Goal: Information Seeking & Learning: Learn about a topic

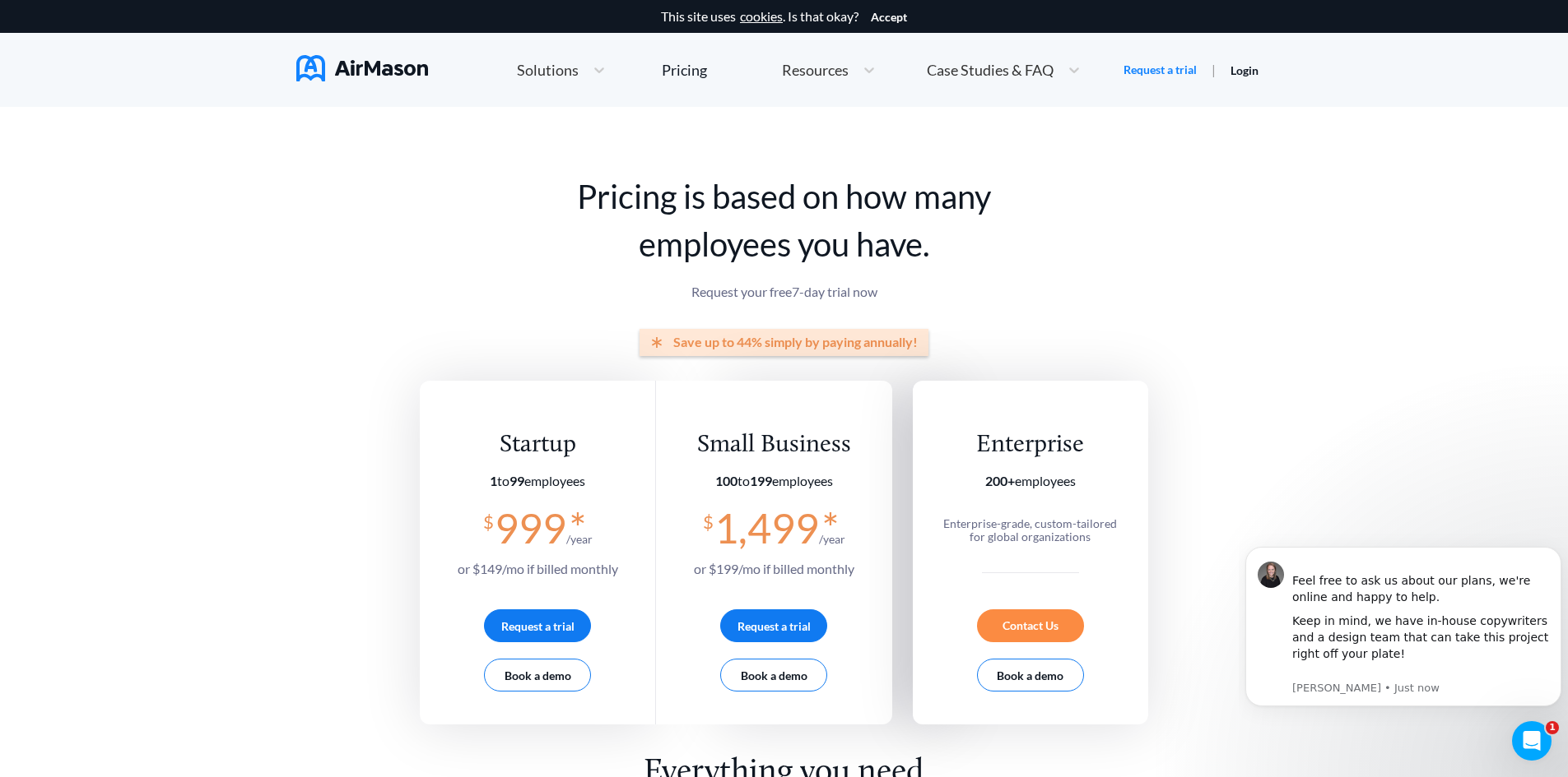
click at [545, 91] on div "Home Employee Handbook Builder Automated Policy Updates Solutions Pricing About…" at bounding box center [866, 70] width 811 height 46
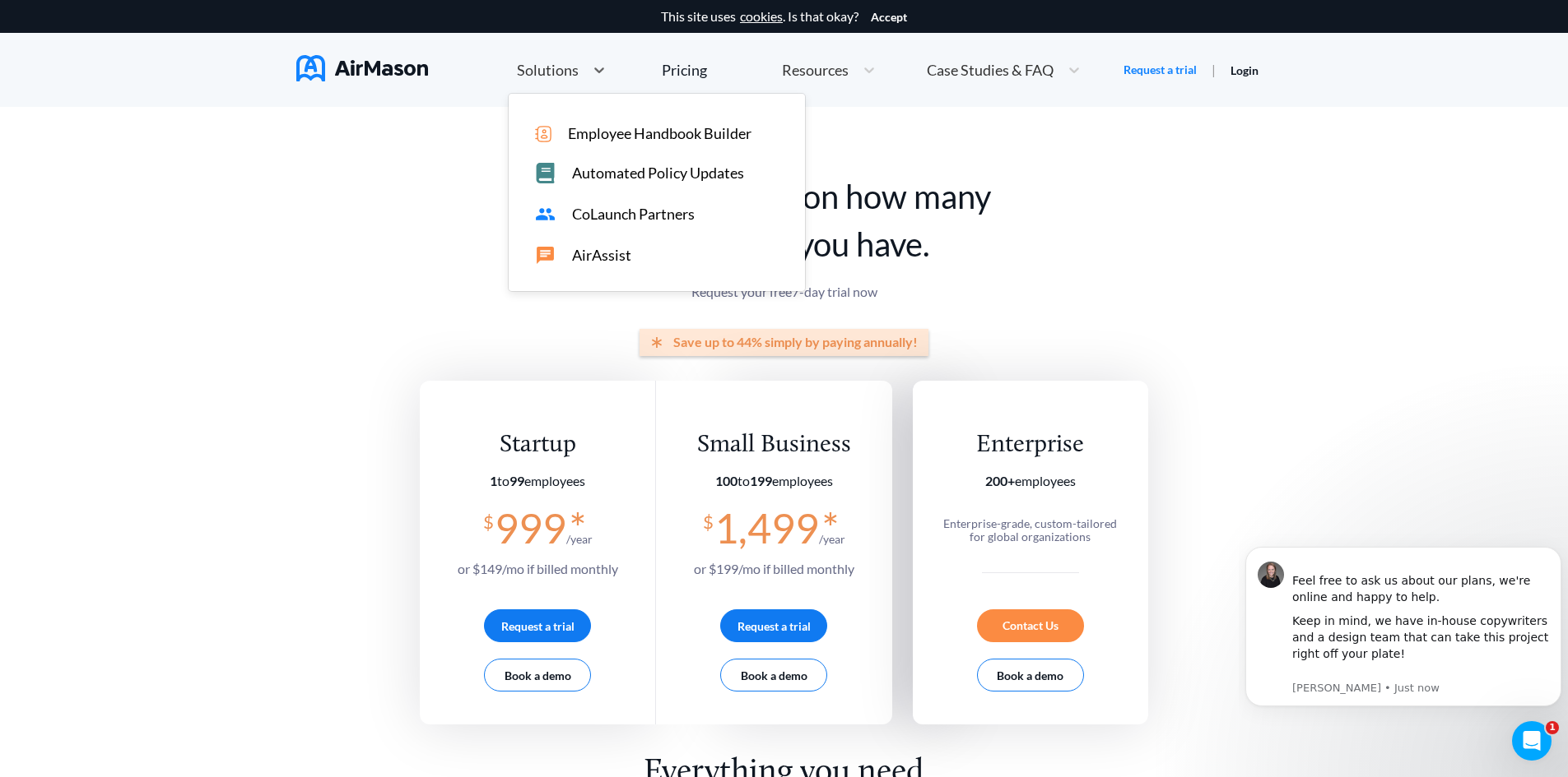
click at [545, 84] on div "Solutions" at bounding box center [561, 70] width 105 height 35
click at [733, 176] on span "Automated Policy Updates" at bounding box center [658, 173] width 172 height 18
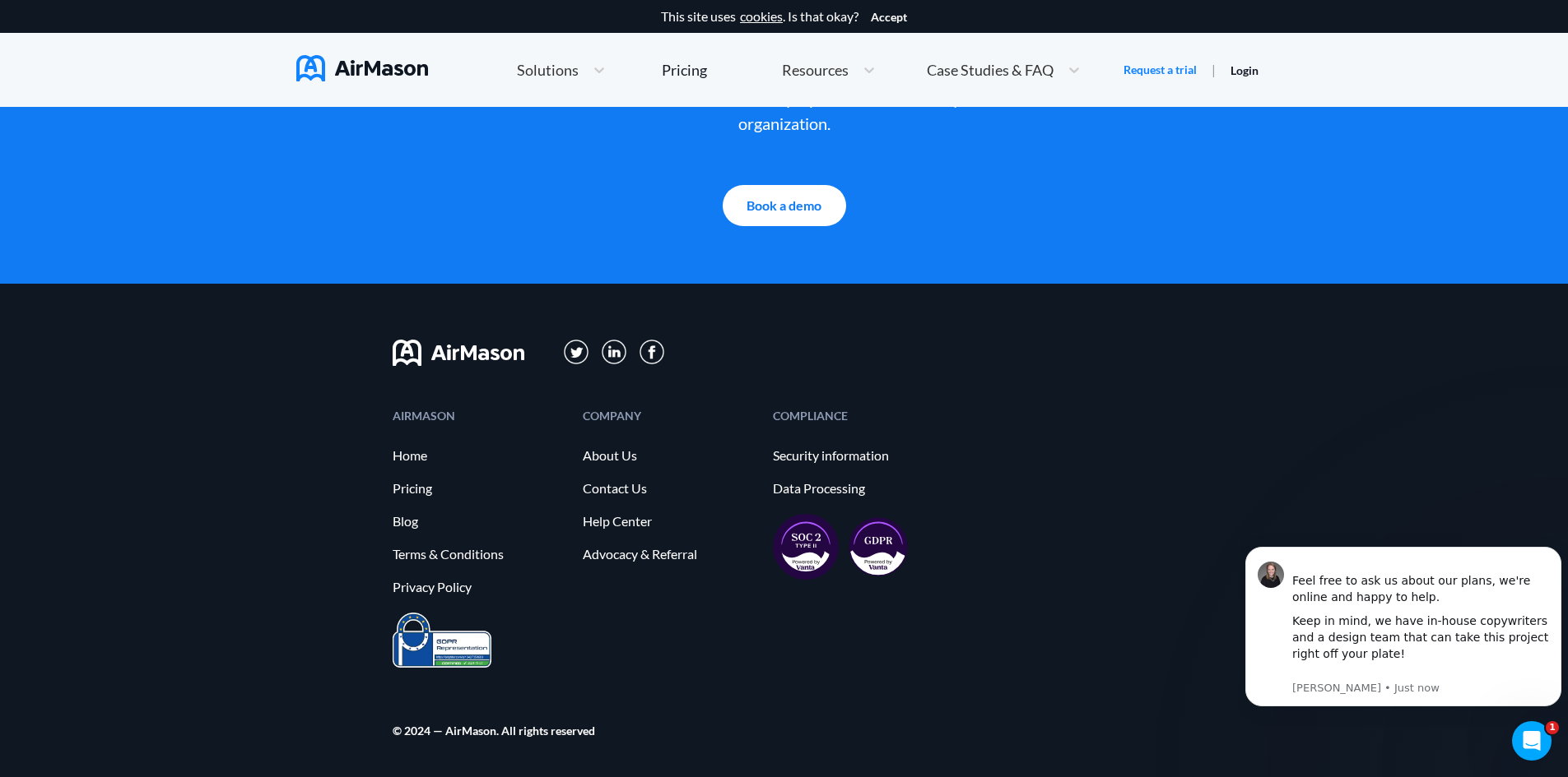
scroll to position [3602, 0]
click at [420, 556] on link "Terms & Conditions" at bounding box center [480, 554] width 174 height 15
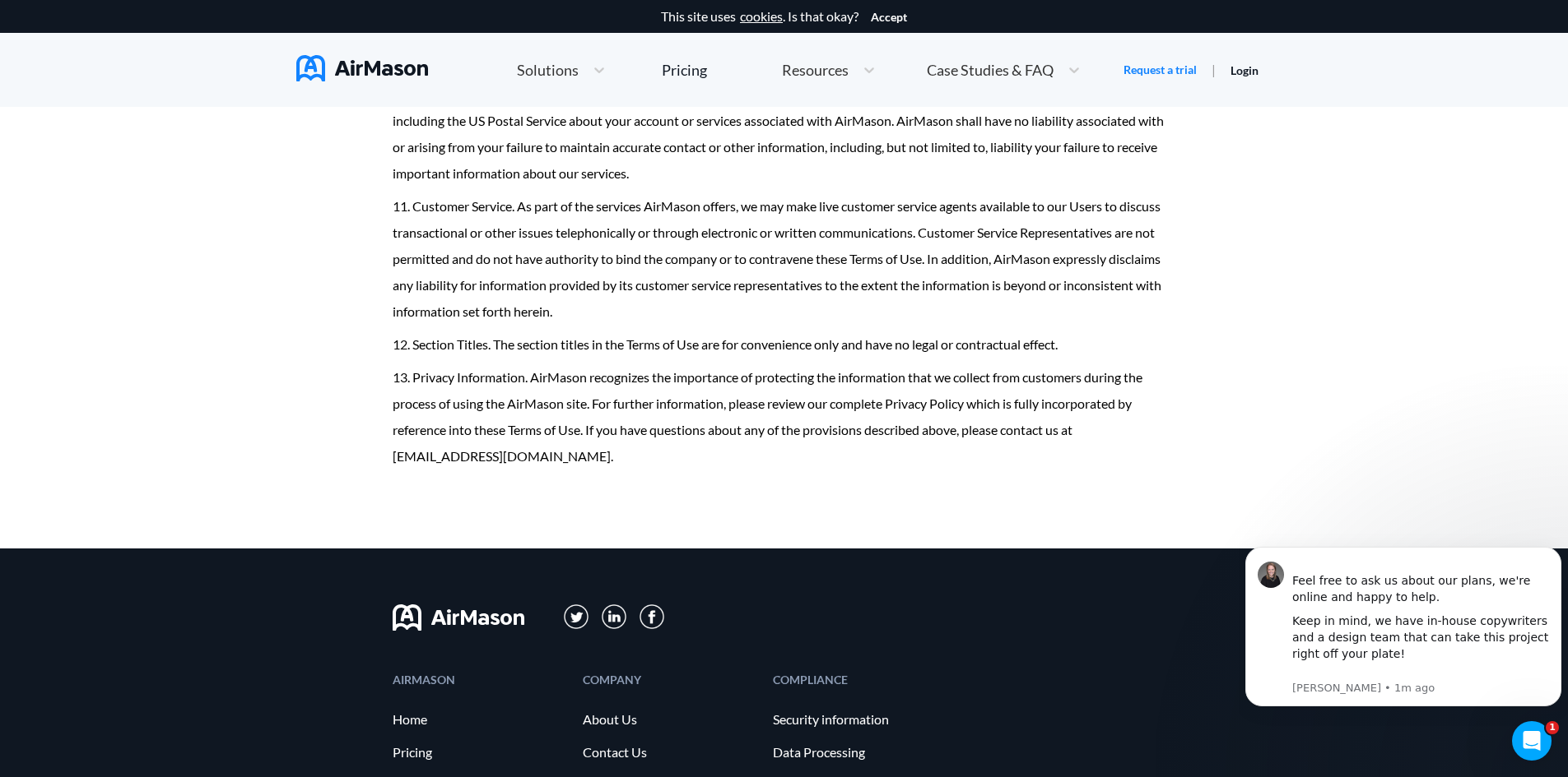
scroll to position [9299, 0]
click at [625, 711] on link "About Us" at bounding box center [669, 718] width 174 height 15
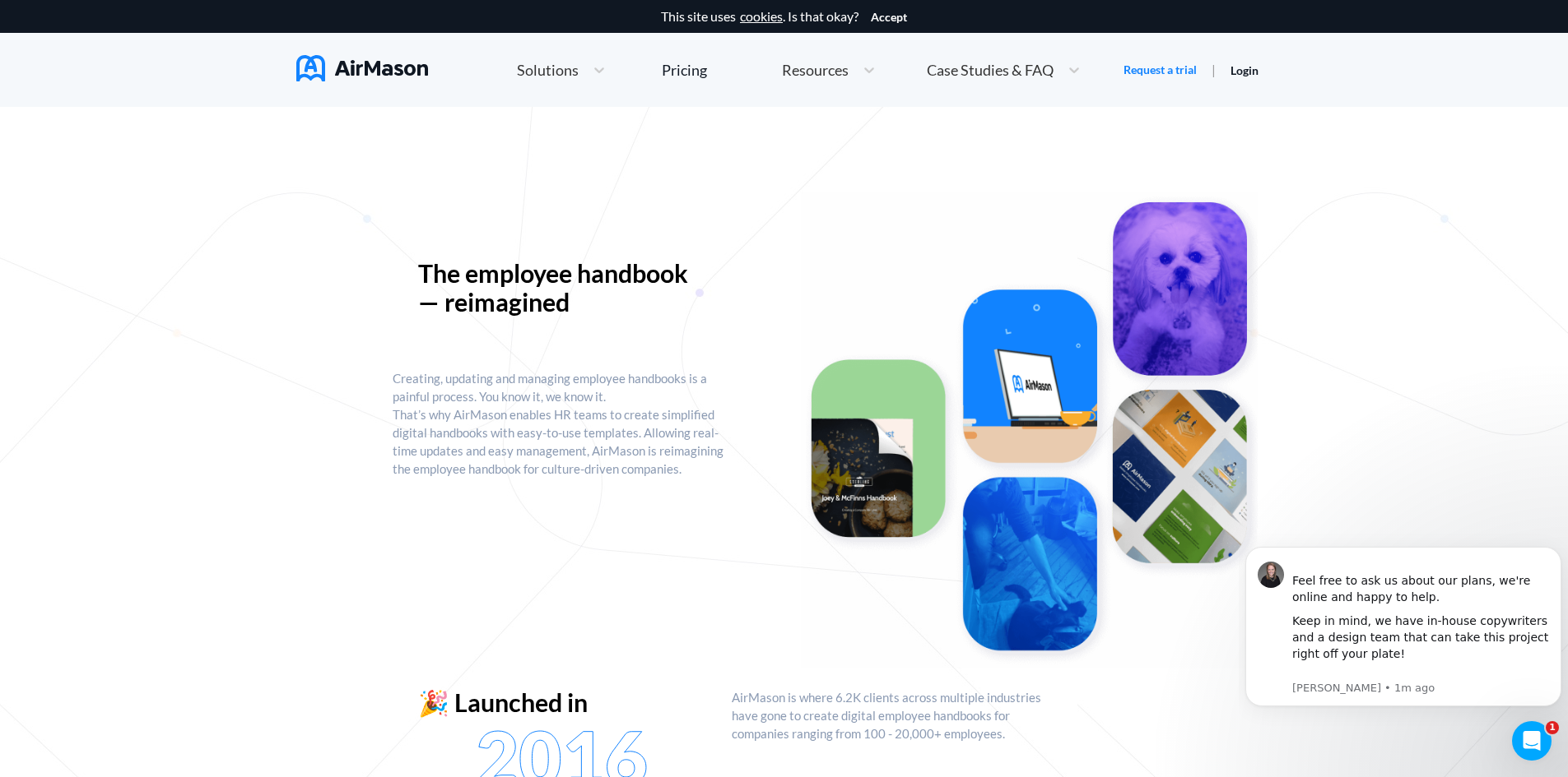
scroll to position [58, 0]
